Goal: Information Seeking & Learning: Learn about a topic

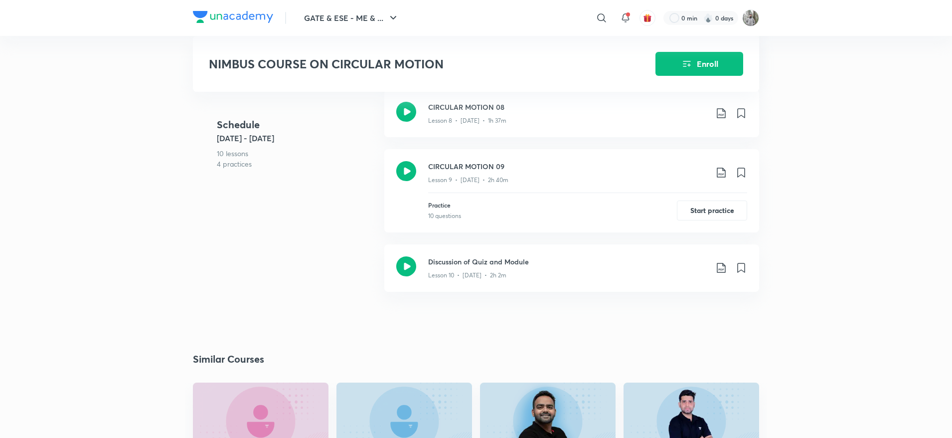
scroll to position [901, 0]
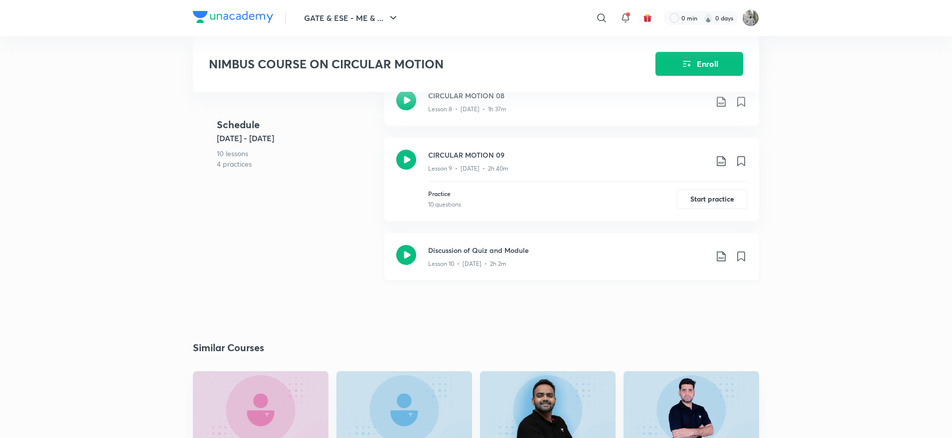
click at [720, 262] on icon at bounding box center [721, 256] width 12 height 12
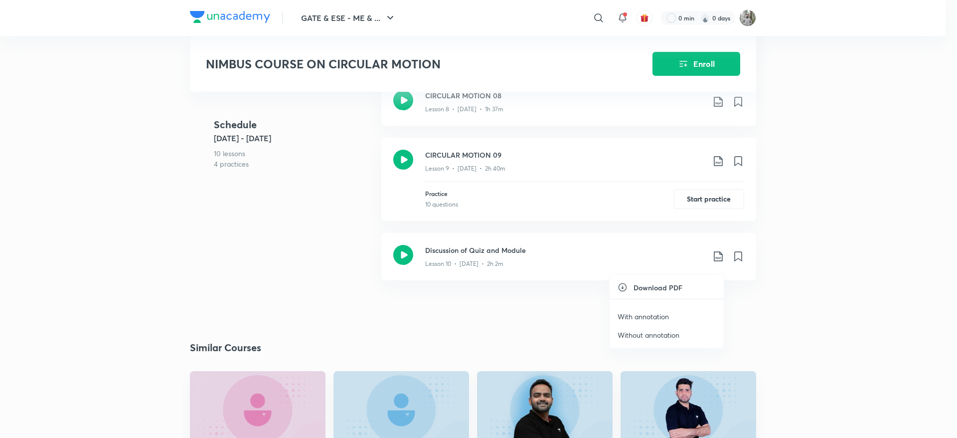
click at [637, 321] on p "With annotation" at bounding box center [642, 316] width 51 height 10
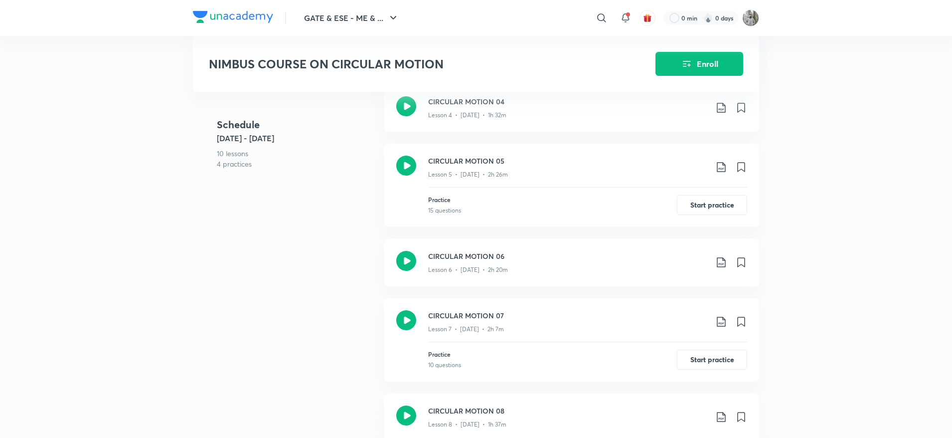
scroll to position [586, 0]
click at [726, 172] on icon at bounding box center [721, 167] width 12 height 12
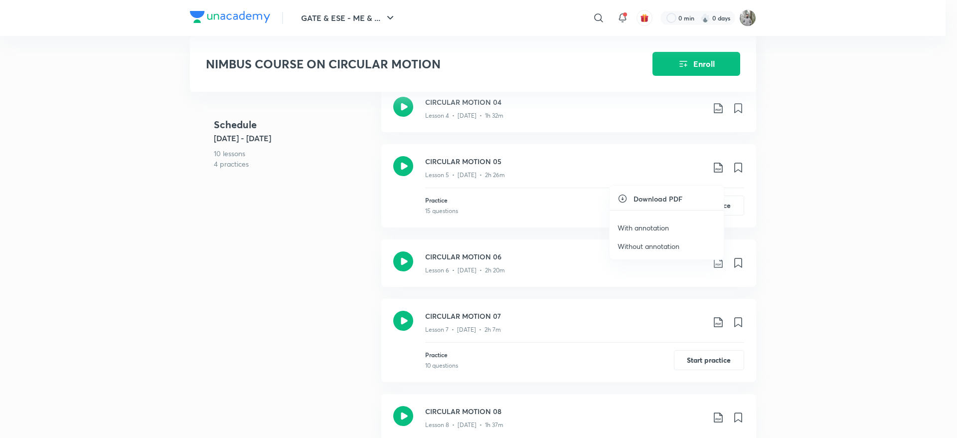
click at [627, 230] on p "With annotation" at bounding box center [642, 227] width 51 height 10
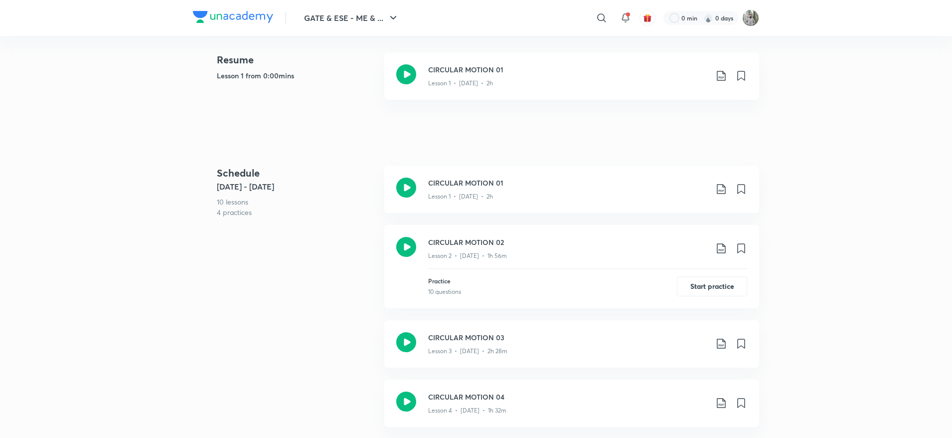
scroll to position [0, 0]
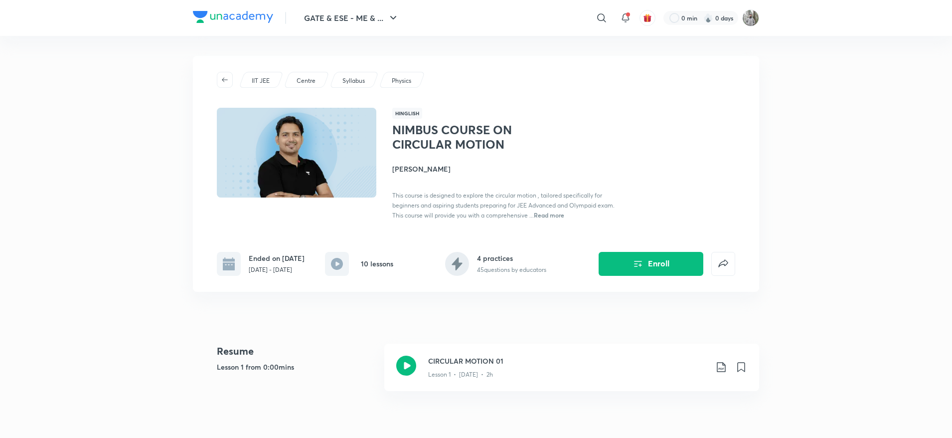
click at [418, 172] on h4 "[PERSON_NAME]" at bounding box center [503, 168] width 223 height 10
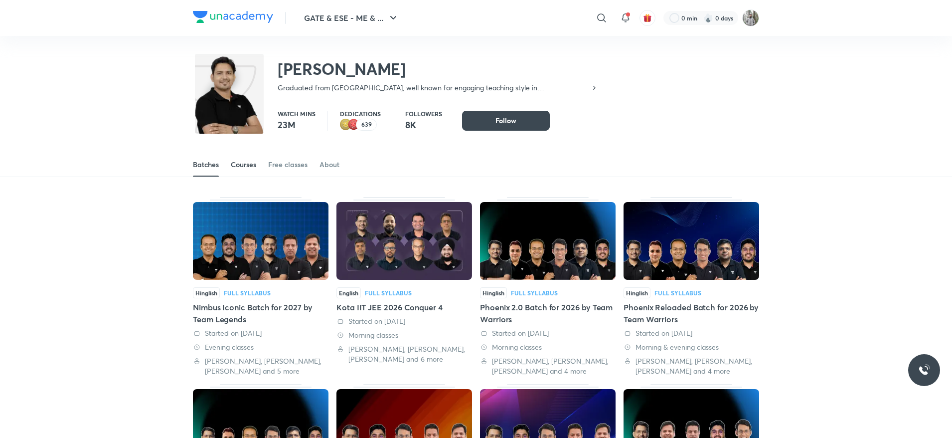
click at [241, 153] on link "Courses" at bounding box center [243, 164] width 25 height 24
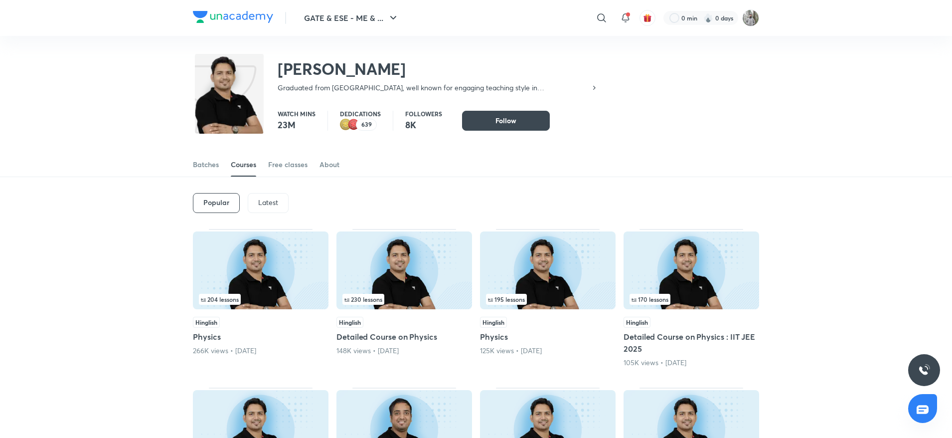
click at [278, 203] on p "Latest" at bounding box center [268, 202] width 20 height 8
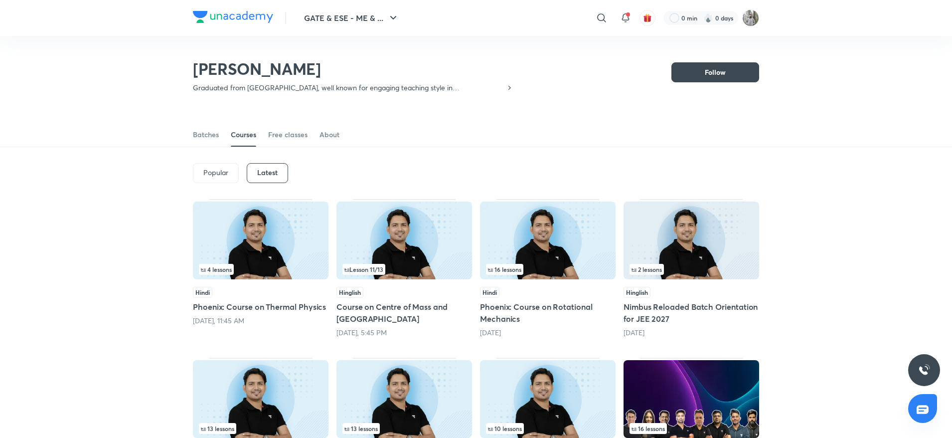
scroll to position [130, 0]
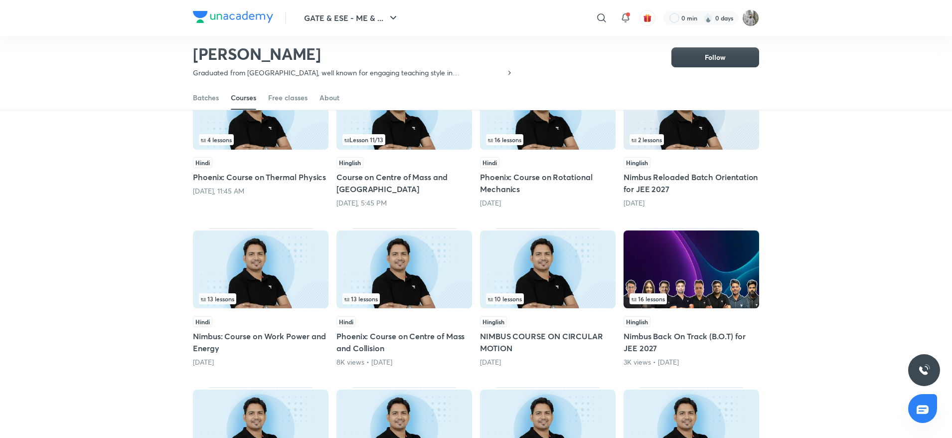
click at [248, 186] on div "[DATE], 11:45 AM" at bounding box center [261, 191] width 136 height 10
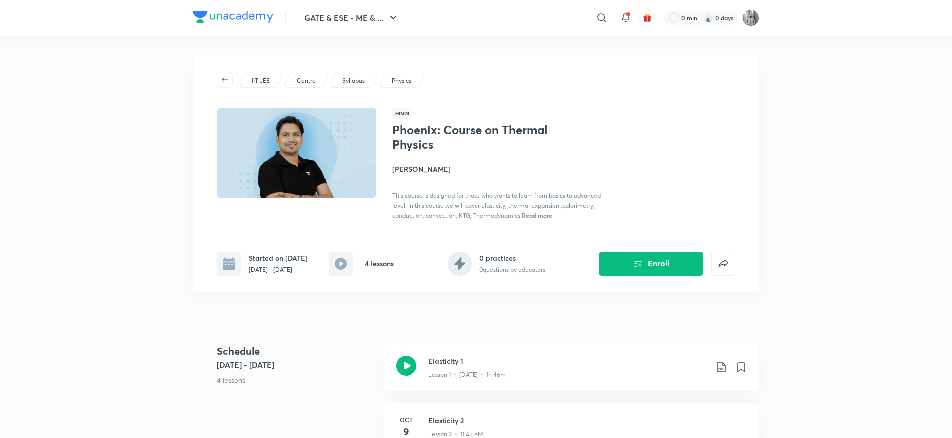
scroll to position [61, 0]
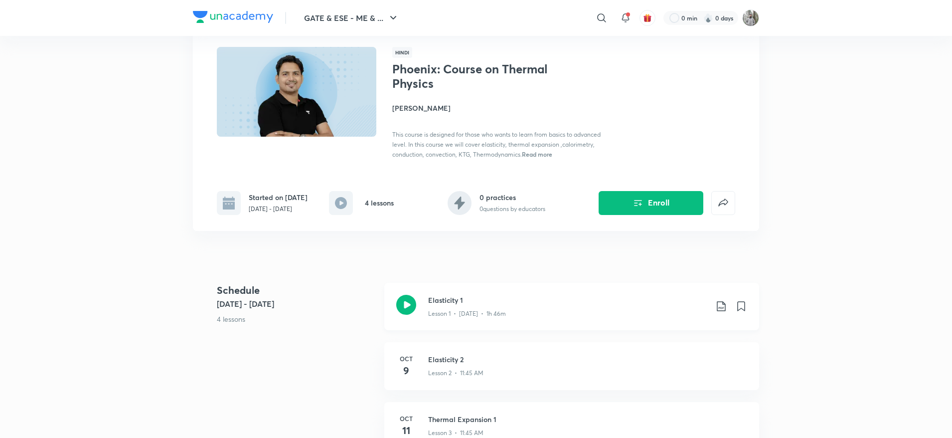
click at [719, 304] on icon at bounding box center [721, 306] width 12 height 12
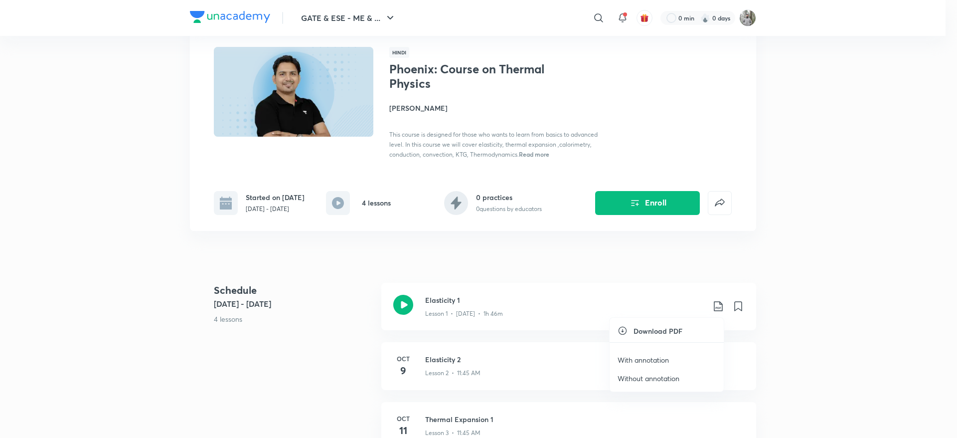
click at [657, 353] on li "With annotation" at bounding box center [666, 359] width 114 height 18
click at [637, 359] on p "With annotation" at bounding box center [642, 359] width 51 height 10
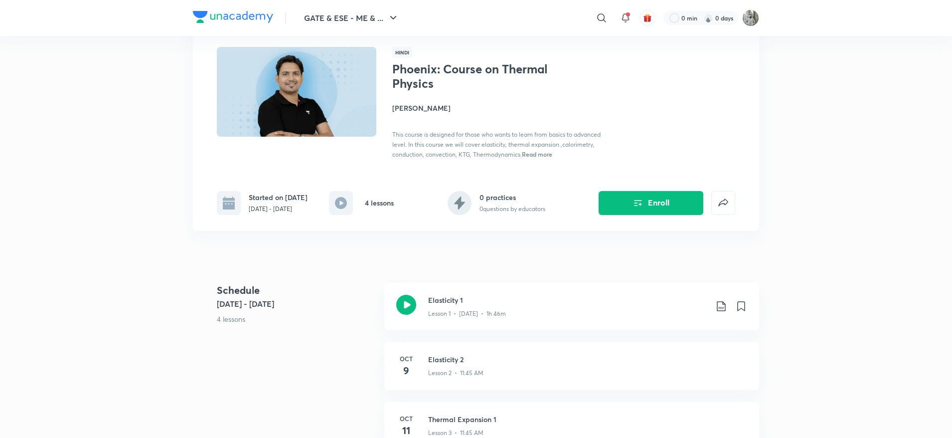
scroll to position [130, 0]
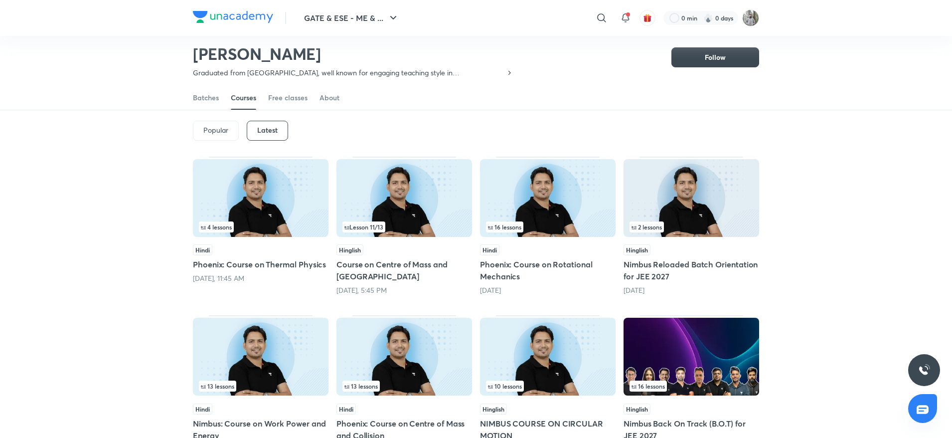
scroll to position [43, 0]
click at [389, 266] on h5 "Course on Centre of Mass and [GEOGRAPHIC_DATA]" at bounding box center [404, 270] width 136 height 24
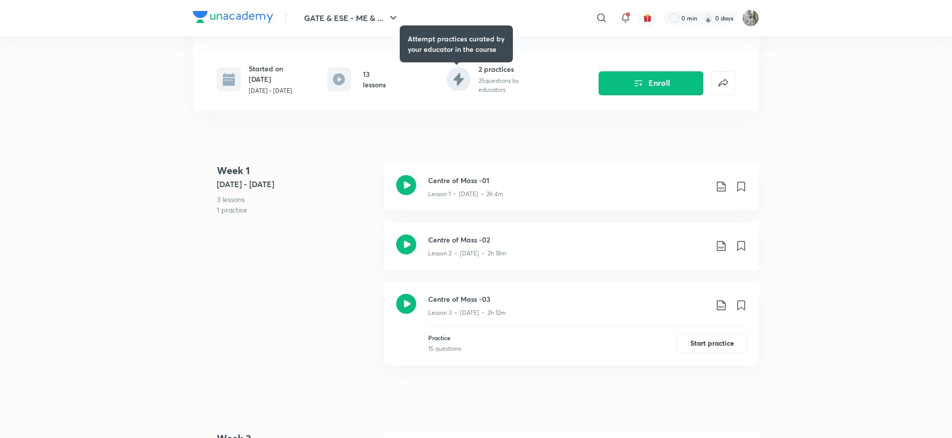
scroll to position [218, 0]
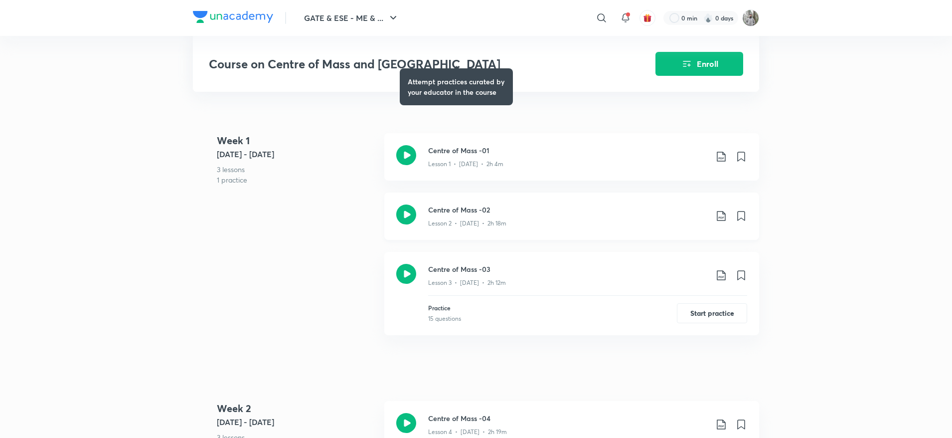
click at [723, 218] on icon at bounding box center [721, 216] width 12 height 12
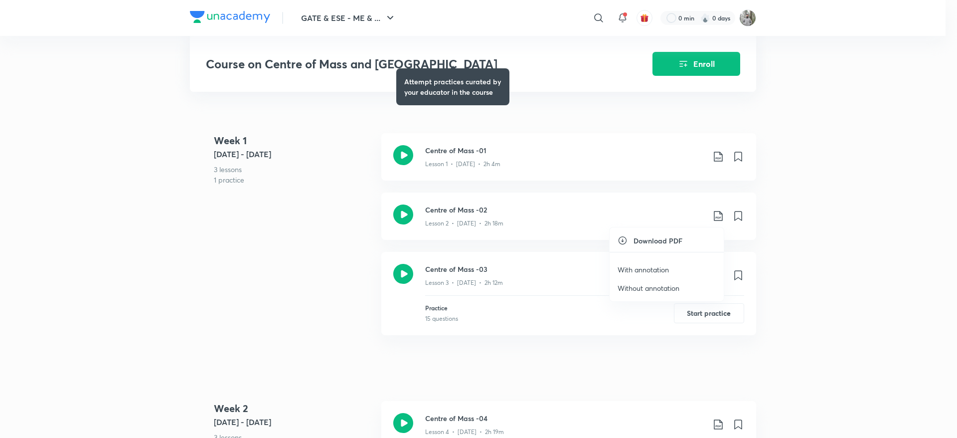
click at [660, 268] on p "With annotation" at bounding box center [642, 269] width 51 height 10
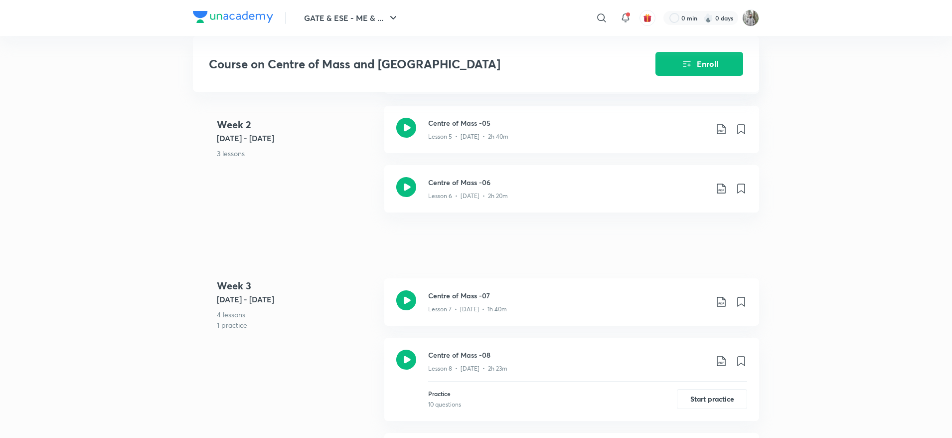
scroll to position [658, 0]
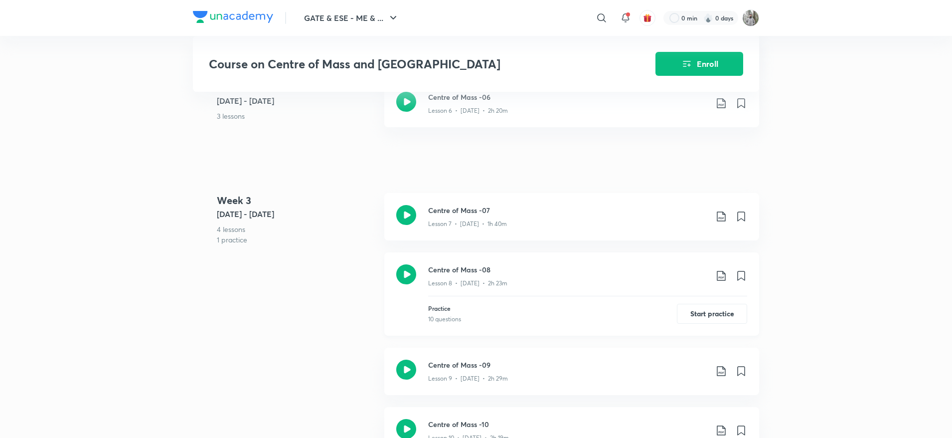
click at [719, 272] on icon at bounding box center [721, 276] width 12 height 12
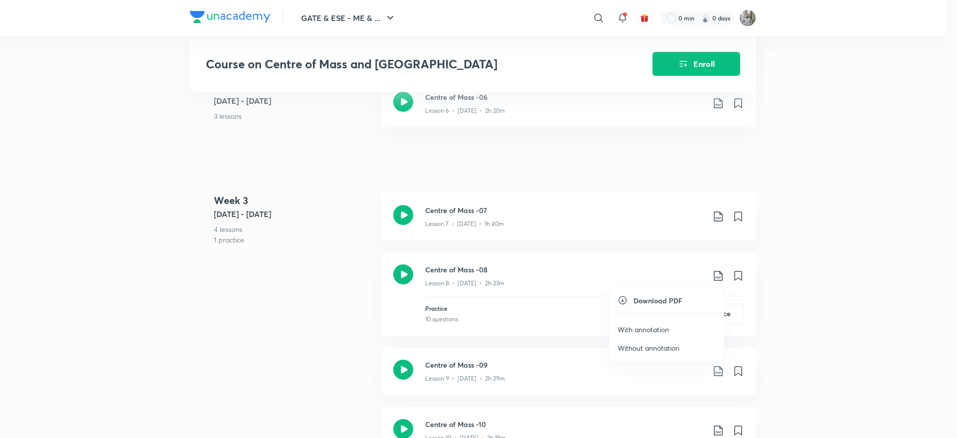
click at [653, 330] on p "With annotation" at bounding box center [642, 329] width 51 height 10
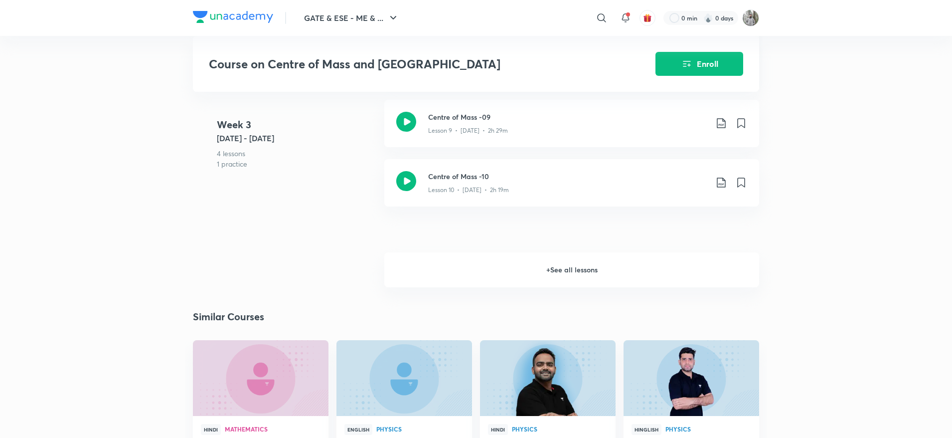
scroll to position [904, 0]
click at [607, 279] on h6 "+ See all lessons" at bounding box center [571, 270] width 375 height 35
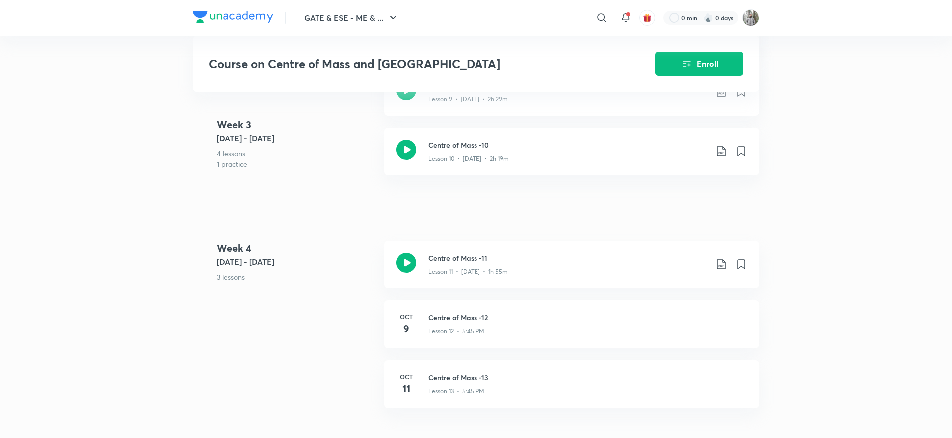
scroll to position [936, 0]
click at [722, 156] on icon at bounding box center [721, 152] width 8 height 10
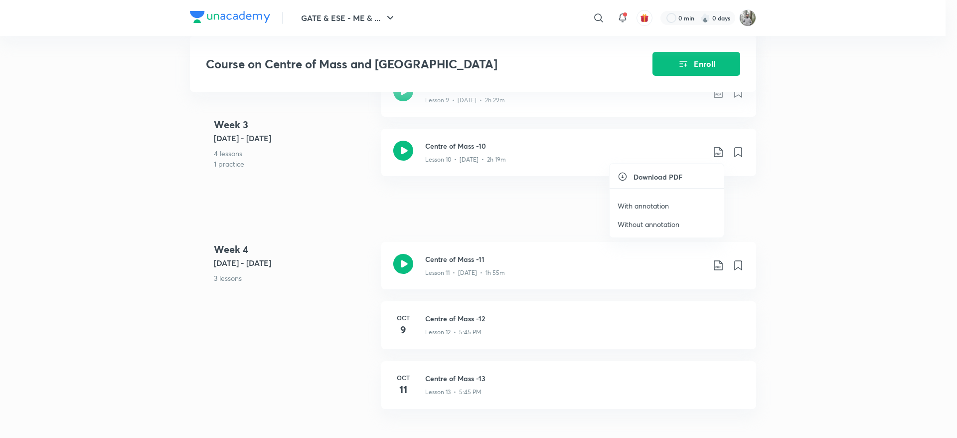
click at [654, 201] on p "With annotation" at bounding box center [642, 205] width 51 height 10
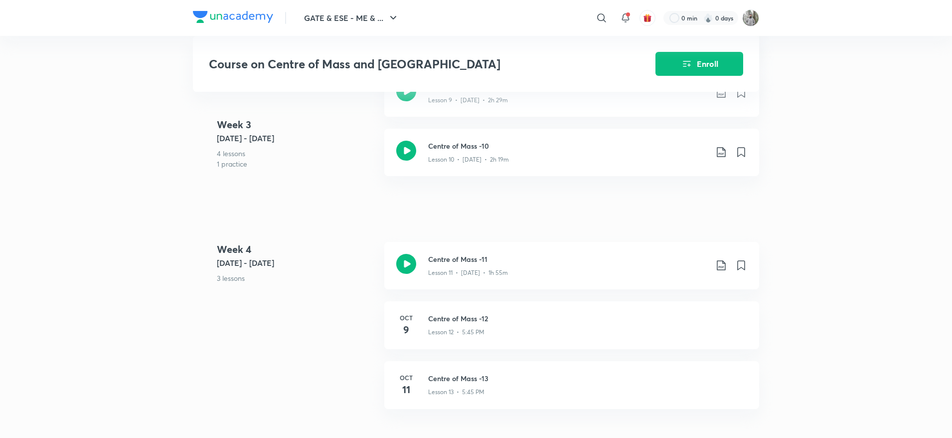
click at [820, 146] on div "GATE & ESE - ME & ... ​ 0 min 0 days Course on Centre of Mass and [PERSON_NAME]…" at bounding box center [476, 44] width 952 height 1960
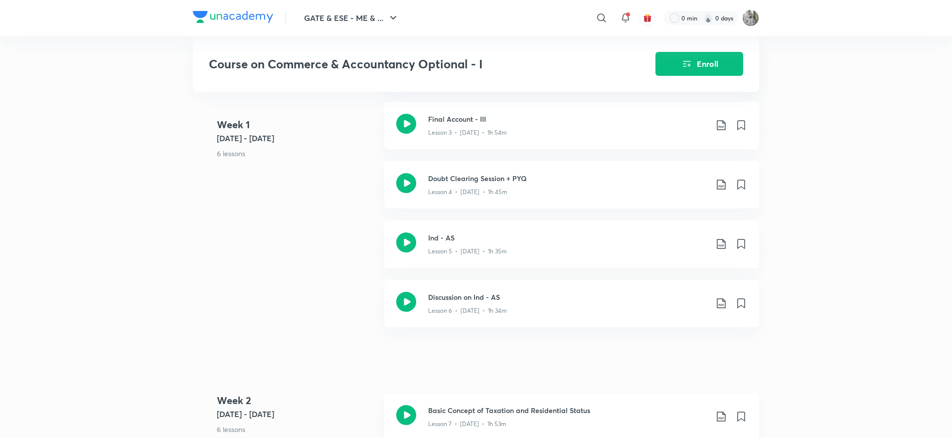
scroll to position [362, 0]
click at [493, 241] on h3 "Ind - AS" at bounding box center [567, 236] width 279 height 10
